Goal: Find contact information: Obtain details needed to contact an individual or organization

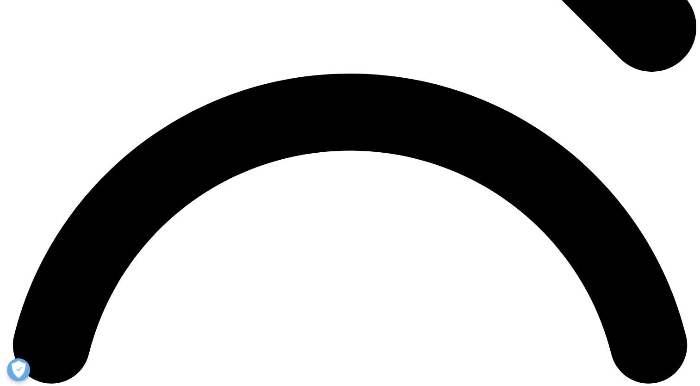
scroll to position [1334, 0]
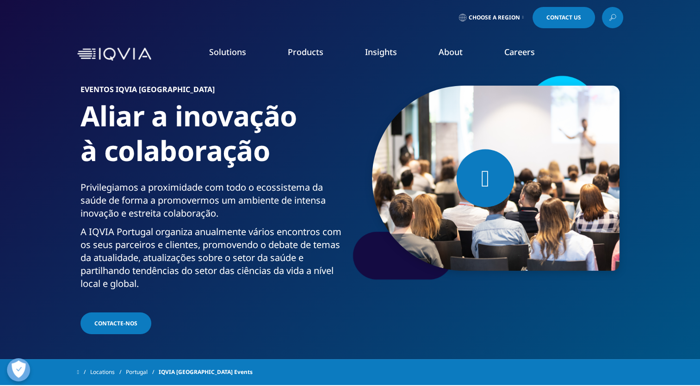
click at [488, 18] on span "Choose a Region" at bounding box center [493, 17] width 51 height 7
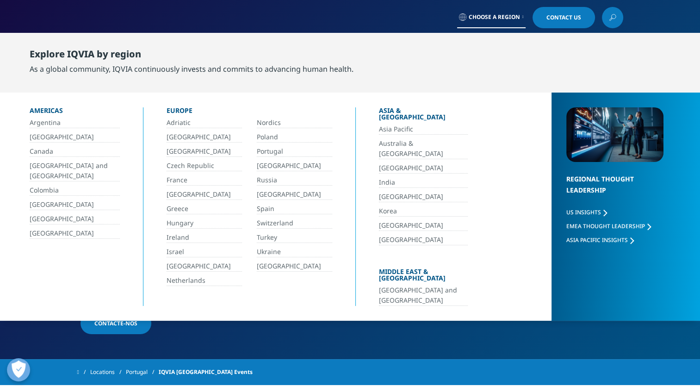
click at [266, 151] on link "Portugal" at bounding box center [294, 151] width 75 height 11
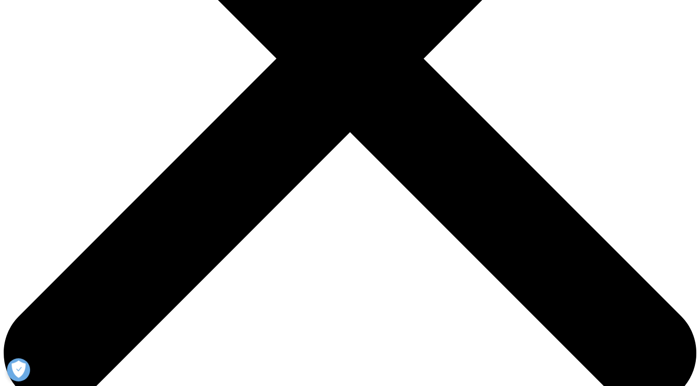
scroll to position [302, 0]
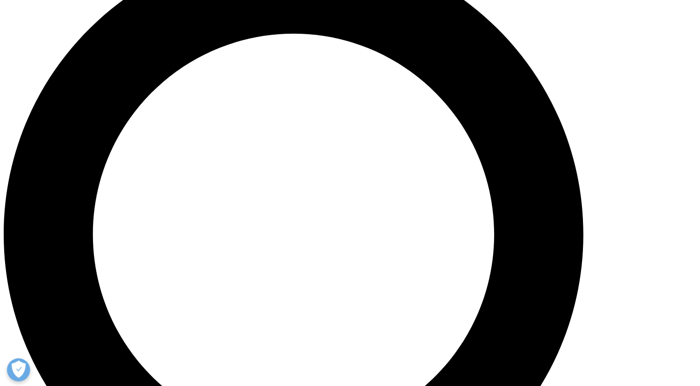
scroll to position [763, 0]
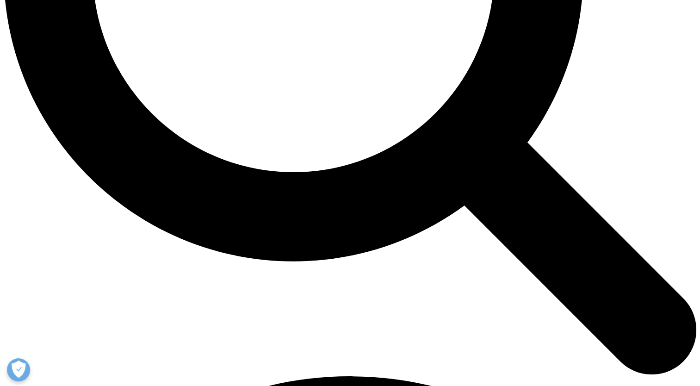
scroll to position [1028, 0]
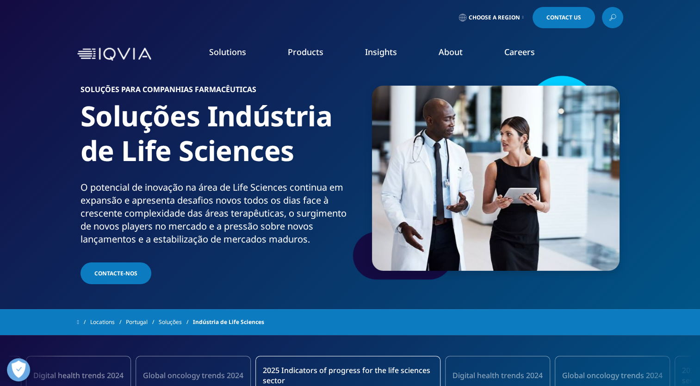
click at [513, 55] on link "Careers" at bounding box center [519, 51] width 31 height 11
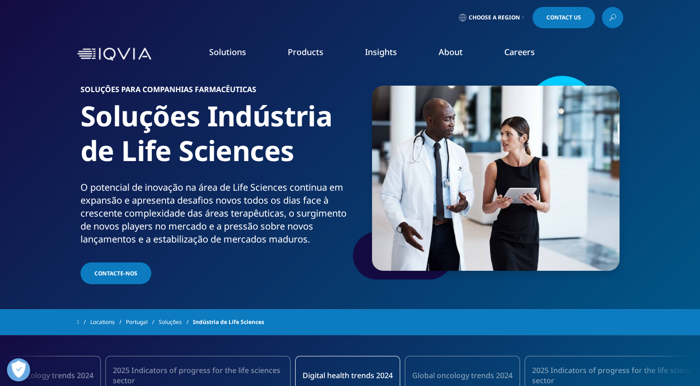
click at [197, 165] on link "Interns" at bounding box center [263, 167] width 157 height 10
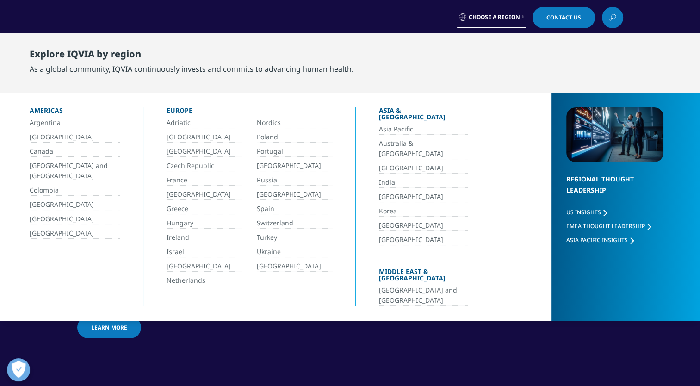
click at [296, 150] on link "Portugal" at bounding box center [294, 151] width 75 height 11
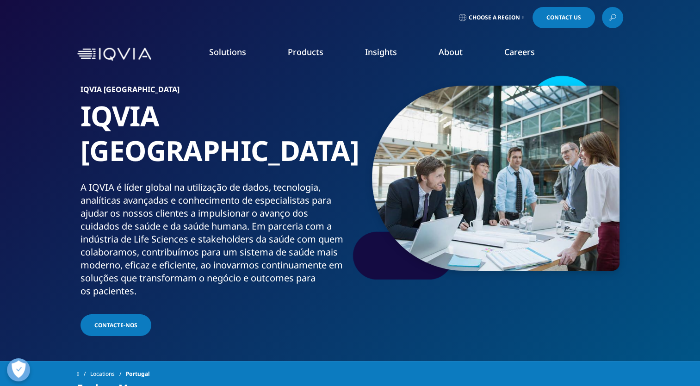
click at [474, 16] on span "Choose a Region" at bounding box center [493, 17] width 51 height 7
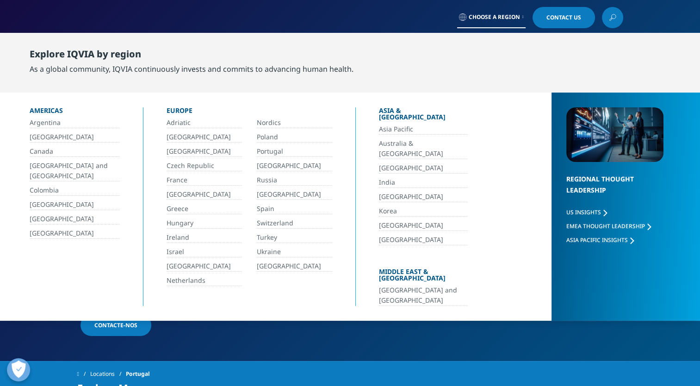
click at [351, 365] on div "Locations Portugal" at bounding box center [350, 373] width 546 height 17
click at [295, 316] on section "IQVIA Portugal IQVIA Portugal A IQVIA é líder global na utilização de dados, te…" at bounding box center [350, 180] width 700 height 361
click at [559, 43] on div "Explore IQVIA by region As a global community, IQVIA continuously invests and c…" at bounding box center [358, 61] width 656 height 48
click at [518, 17] on link "Choose a Region" at bounding box center [491, 17] width 68 height 21
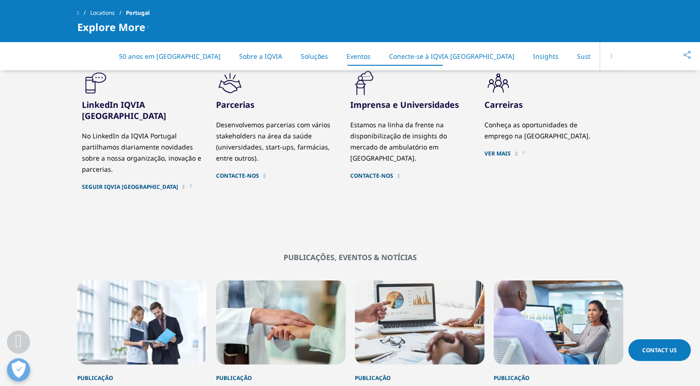
scroll to position [1803, 0]
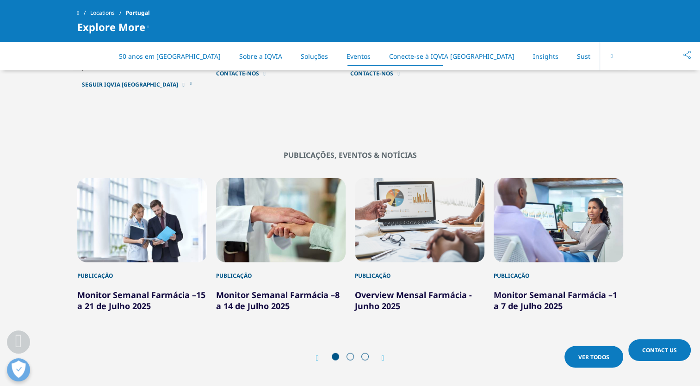
click at [384, 354] on icon "Next slide" at bounding box center [383, 357] width 3 height 7
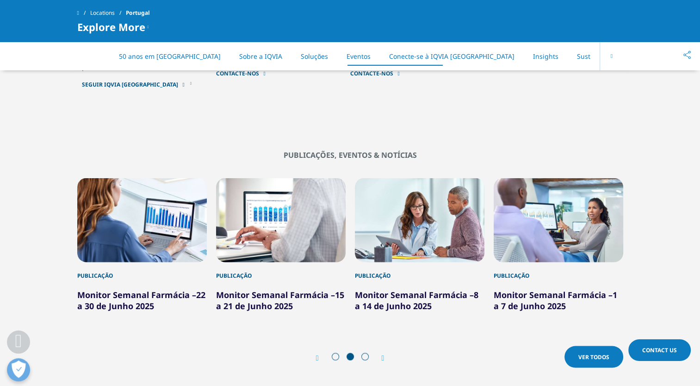
click at [318, 354] on icon "Previous slide" at bounding box center [317, 357] width 3 height 7
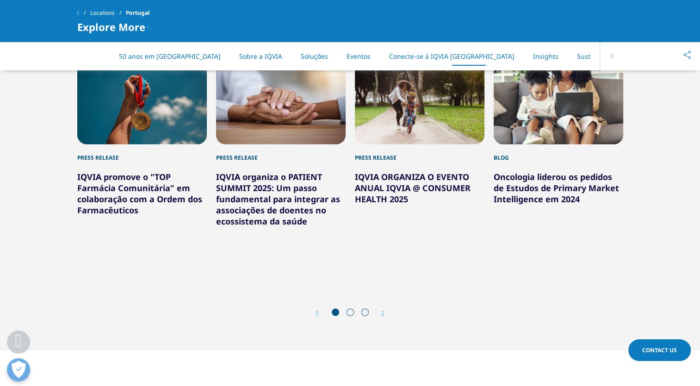
scroll to position [2220, 0]
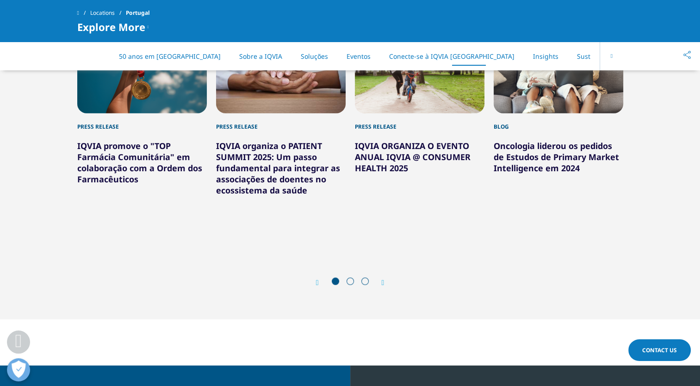
click at [382, 279] on icon "Next slide" at bounding box center [383, 282] width 3 height 7
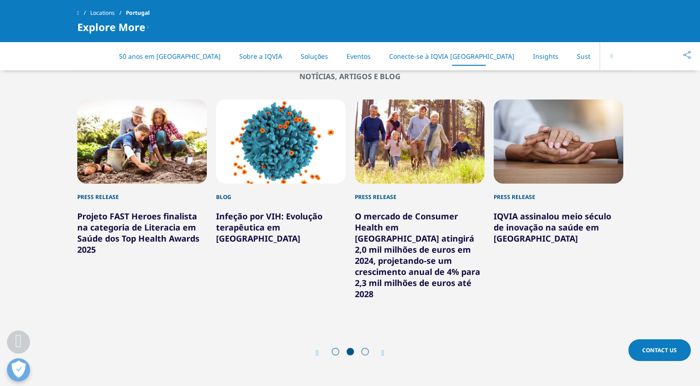
scroll to position [2081, 0]
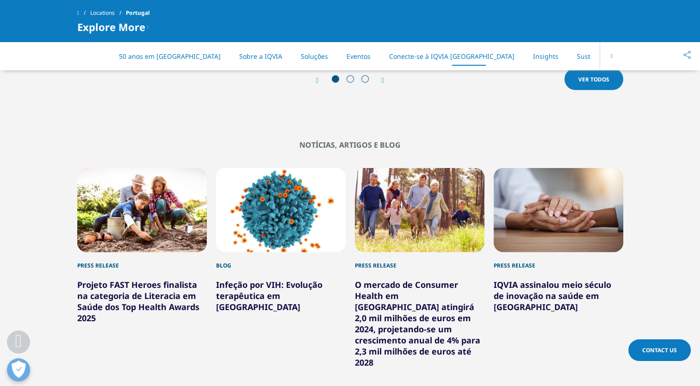
click at [611, 56] on button at bounding box center [610, 56] width 23 height 29
click at [560, 59] on link "Sustentabilidade e Governação" at bounding box center [608, 56] width 97 height 9
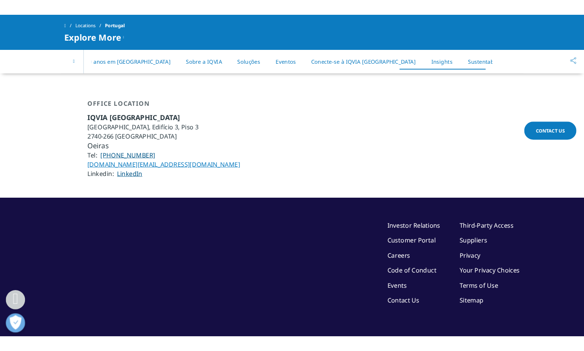
scroll to position [2800, 0]
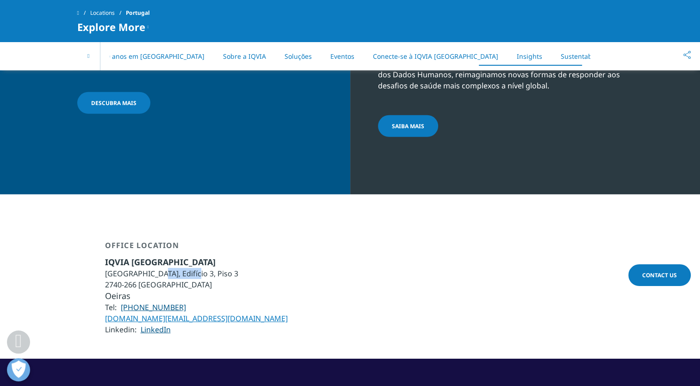
click at [185, 268] on li "Lagoas Park, Edifício 3, Piso 3" at bounding box center [196, 273] width 183 height 11
click at [147, 268] on li "Lagoas Park, Edifício 3, Piso 3" at bounding box center [196, 273] width 183 height 11
click at [111, 268] on li "Lagoas Park, Edifício 3, Piso 3" at bounding box center [196, 273] width 183 height 11
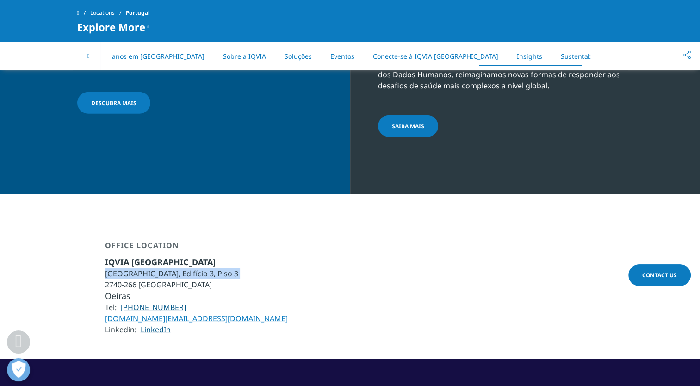
click at [111, 268] on li "Lagoas Park, Edifício 3, Piso 3" at bounding box center [196, 273] width 183 height 11
copy ul "Lagoas Park, Edifício 3, Piso 3"
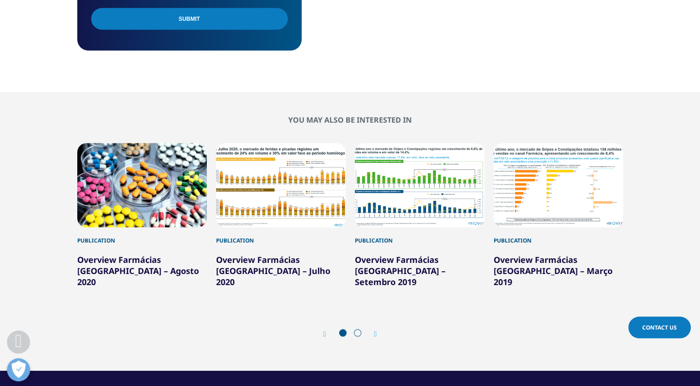
scroll to position [740, 0]
